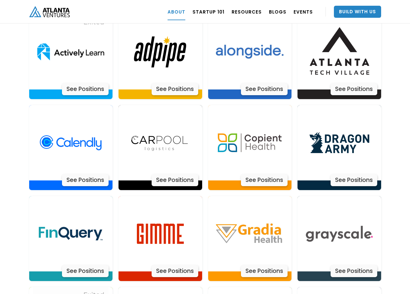
scroll to position [1275, 0]
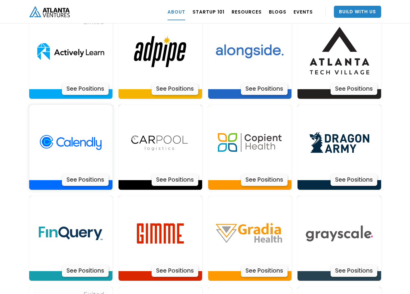
click at [87, 174] on div "See Positions" at bounding box center [85, 180] width 47 height 12
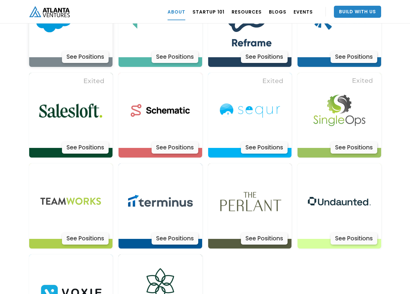
scroll to position [1851, 0]
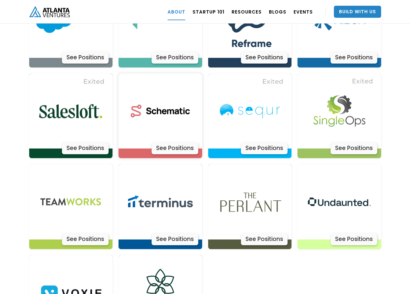
click at [171, 142] on div "See Positions" at bounding box center [175, 148] width 47 height 12
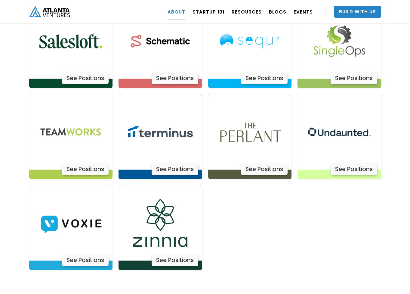
scroll to position [1920, 0]
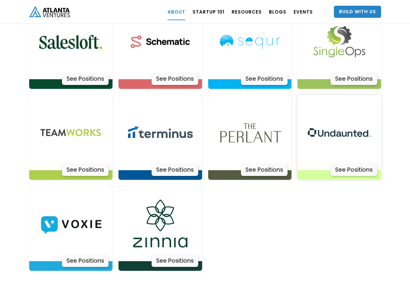
click at [357, 164] on div "See Positions" at bounding box center [354, 170] width 47 height 12
click at [267, 164] on div "See Positions" at bounding box center [264, 170] width 47 height 12
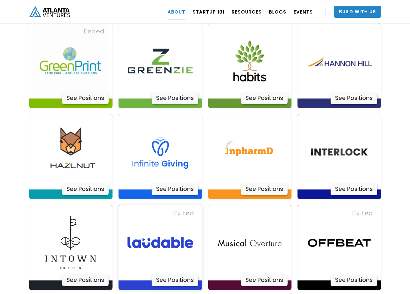
scroll to position [1537, 0]
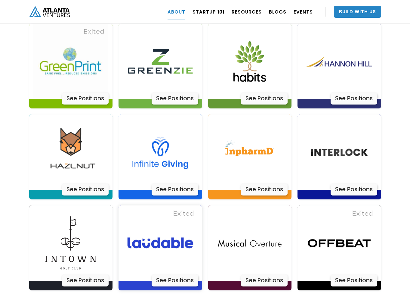
click at [183, 274] on div "See Positions" at bounding box center [175, 280] width 47 height 12
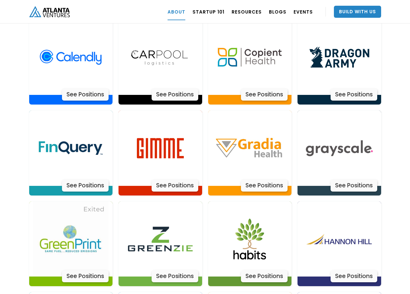
scroll to position [1327, 0]
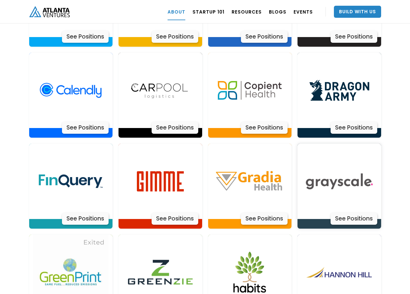
click at [347, 213] on div "See Positions" at bounding box center [354, 219] width 47 height 12
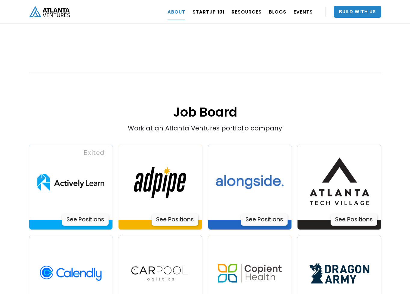
scroll to position [1144, 0]
click at [266, 214] on div "See Positions" at bounding box center [264, 220] width 47 height 12
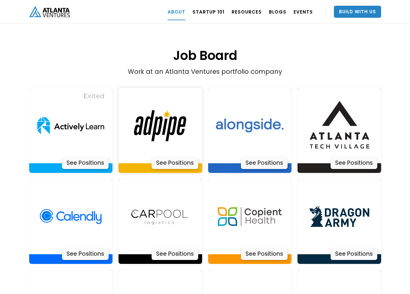
scroll to position [1200, 0]
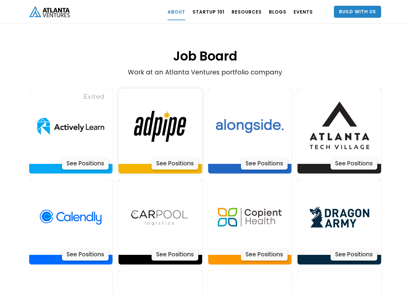
click at [178, 157] on div "See Positions" at bounding box center [175, 163] width 47 height 12
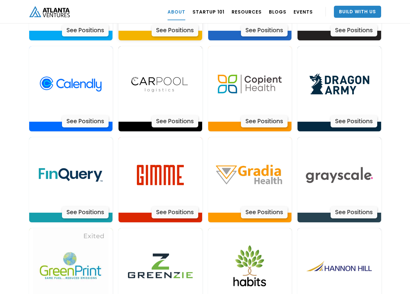
scroll to position [1334, 0]
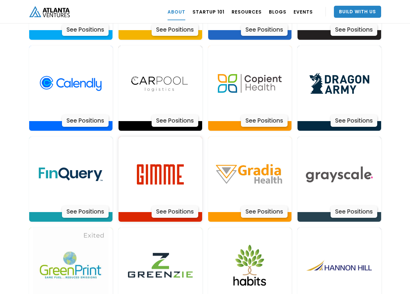
click at [177, 206] on div "See Positions" at bounding box center [175, 212] width 47 height 12
click at [84, 206] on div "See Positions" at bounding box center [85, 212] width 47 height 12
click at [347, 115] on div "See Positions" at bounding box center [354, 121] width 47 height 12
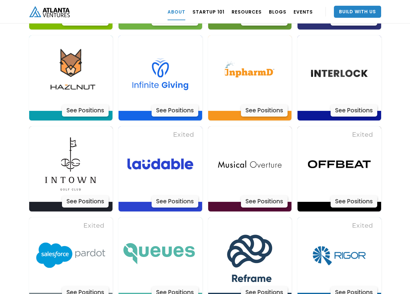
scroll to position [1617, 0]
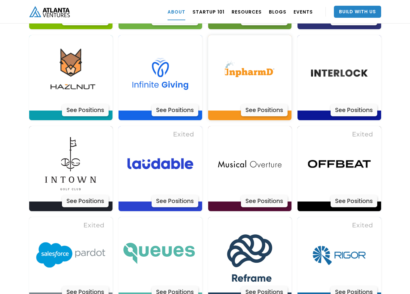
click at [263, 104] on div "See Positions" at bounding box center [264, 110] width 47 height 12
click at [161, 195] on div "See Positions" at bounding box center [175, 201] width 47 height 12
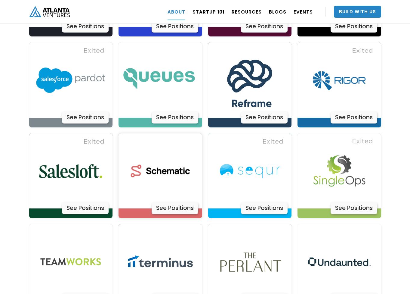
scroll to position [1791, 0]
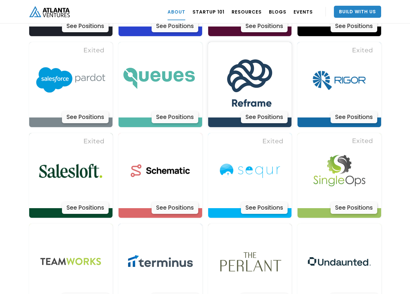
click at [262, 111] on div "See Positions" at bounding box center [264, 117] width 47 height 12
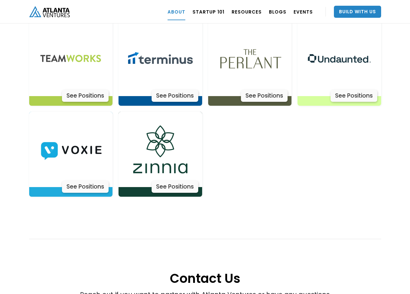
scroll to position [1995, 0]
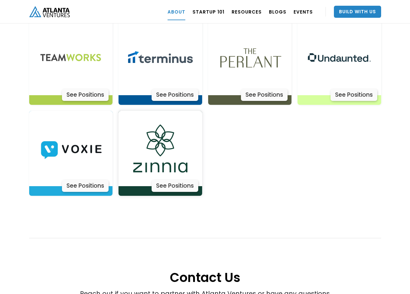
click at [169, 157] on img at bounding box center [160, 148] width 75 height 75
